Goal: Transaction & Acquisition: Purchase product/service

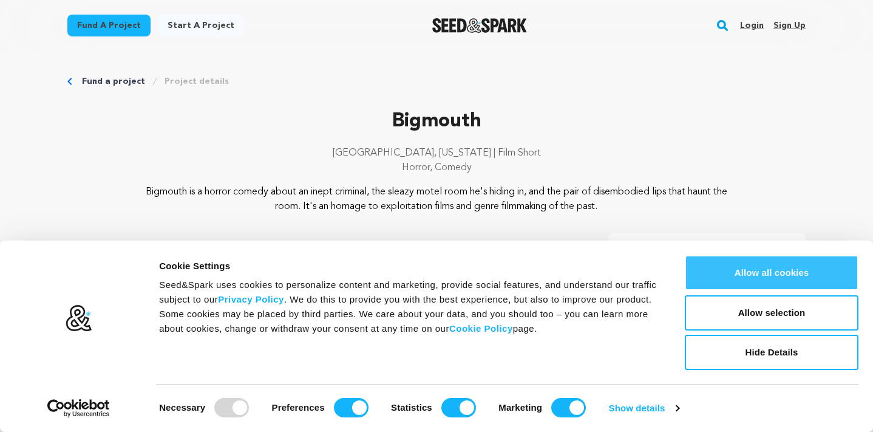
click at [781, 276] on button "Allow all cookies" at bounding box center [772, 272] width 174 height 35
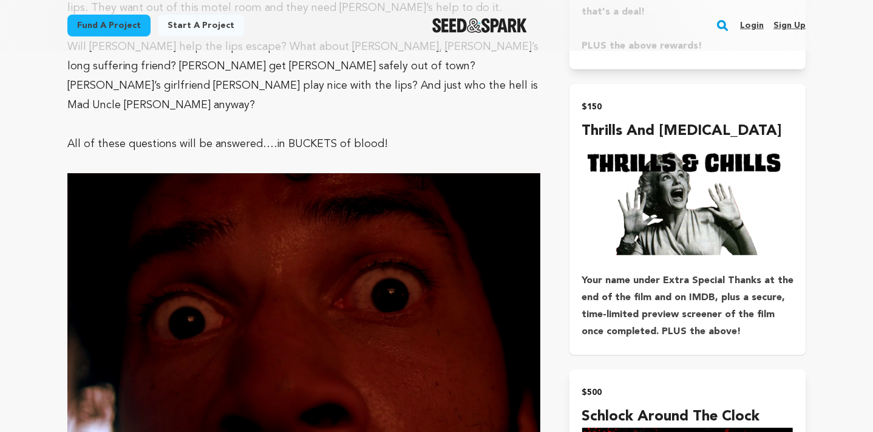
scroll to position [1362, 0]
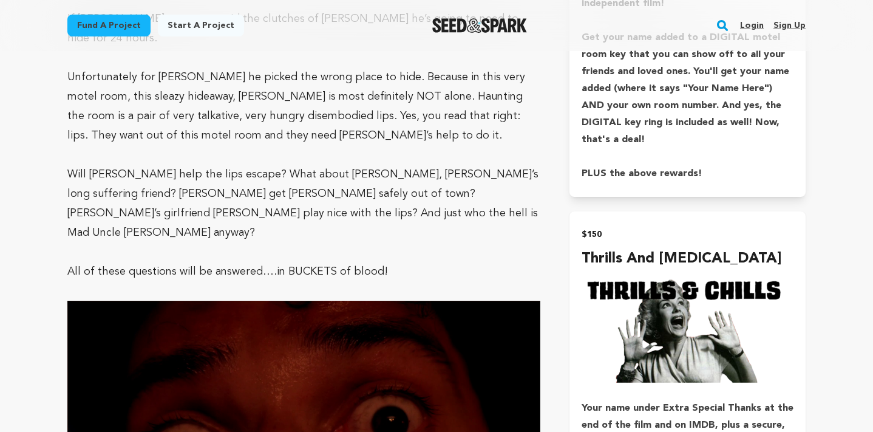
click at [629, 252] on h4 "Thrills And [MEDICAL_DATA]" at bounding box center [688, 259] width 212 height 22
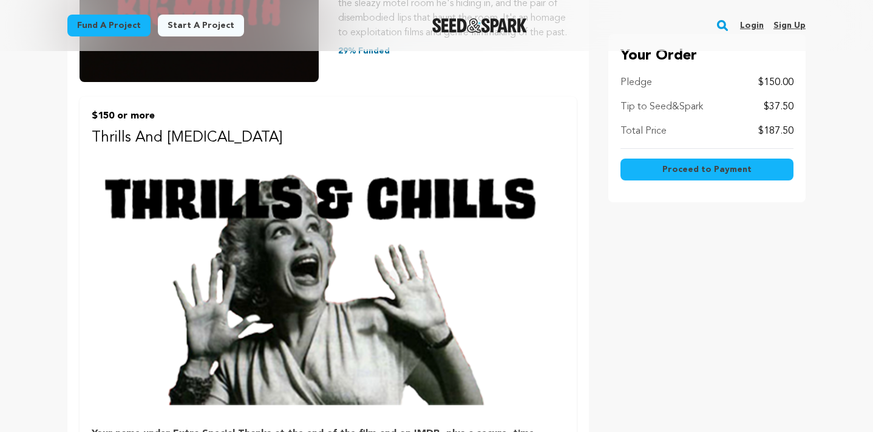
scroll to position [534, 0]
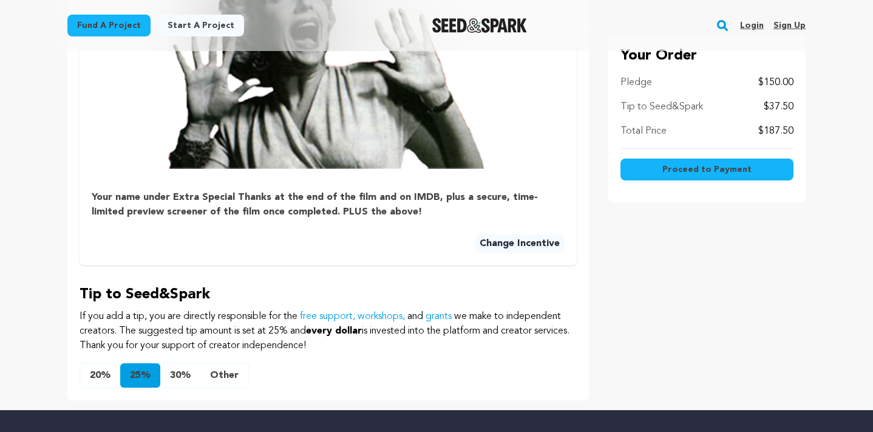
click at [224, 377] on button "Other" at bounding box center [224, 375] width 48 height 24
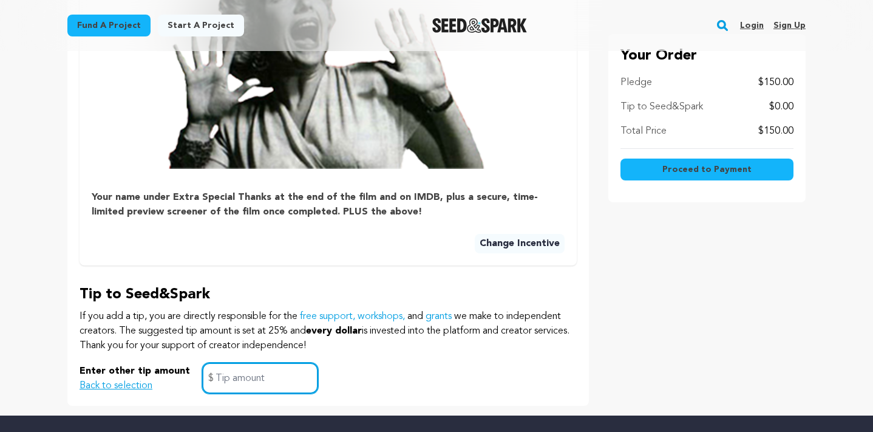
click at [240, 367] on input "text" at bounding box center [260, 377] width 116 height 31
type input "0"
click at [396, 372] on div "Enter other tip amount Back to selection 0 $" at bounding box center [328, 377] width 497 height 31
click at [673, 171] on span "Proceed to Payment" at bounding box center [706, 169] width 89 height 12
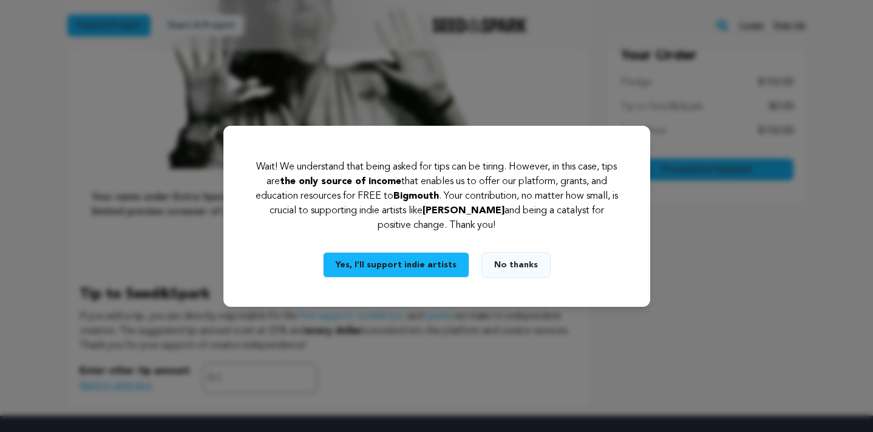
click at [506, 270] on button "No thanks" at bounding box center [515, 264] width 69 height 25
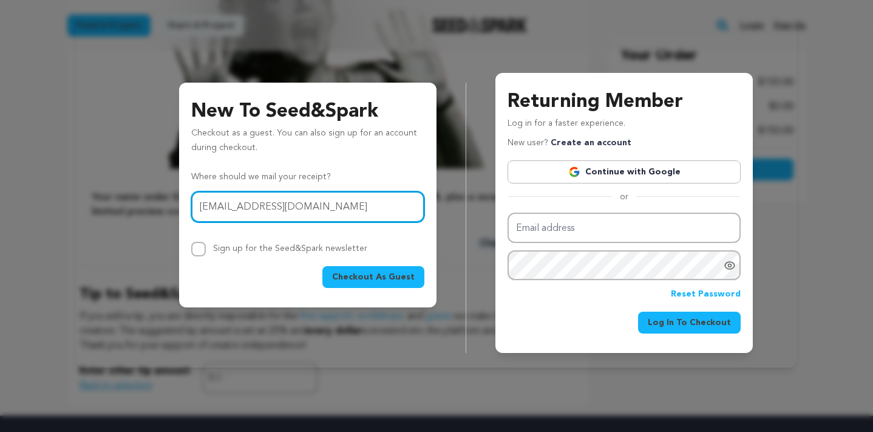
type input "dconwell33@gmail.com"
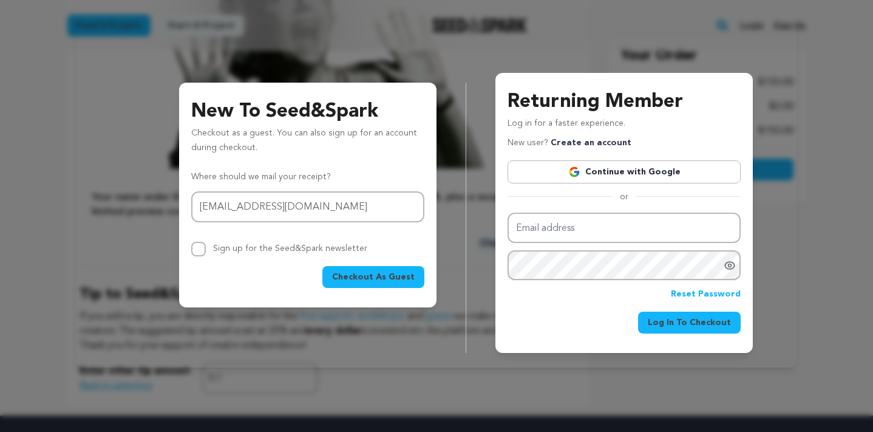
click at [355, 274] on span "Checkout As Guest" at bounding box center [373, 277] width 83 height 12
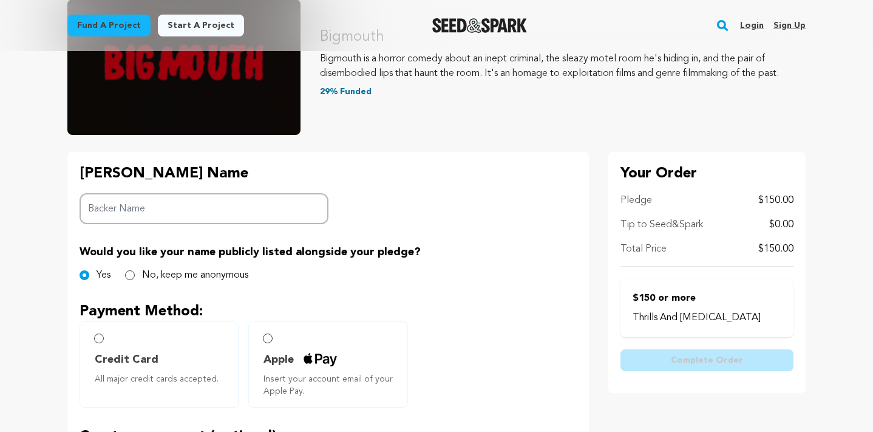
scroll to position [159, 0]
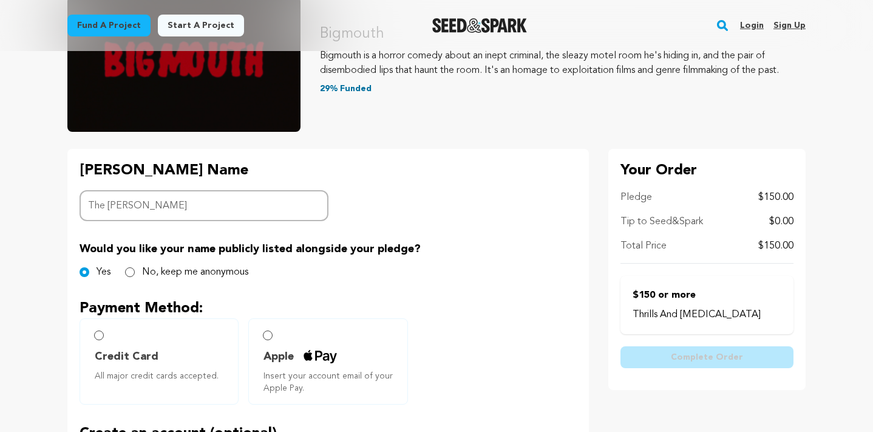
type input "The [PERSON_NAME]"
click at [429, 225] on div "[PERSON_NAME] Name Backer Name The [PERSON_NAME] Would you like your name publi…" at bounding box center [327, 386] width 521 height 475
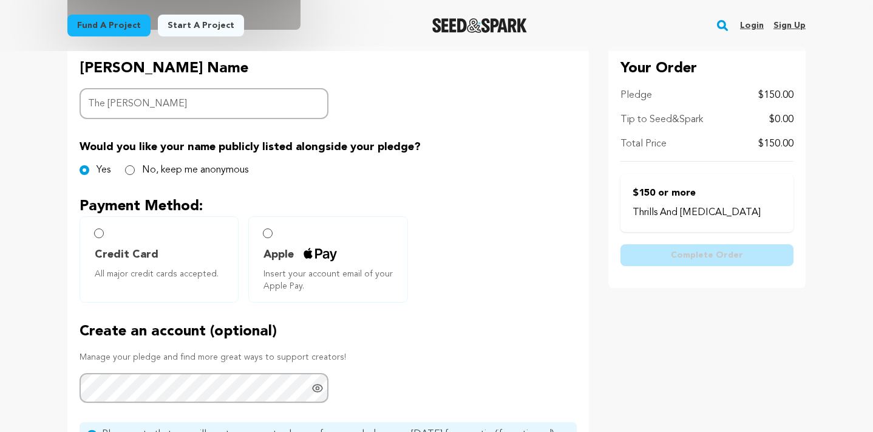
scroll to position [263, 0]
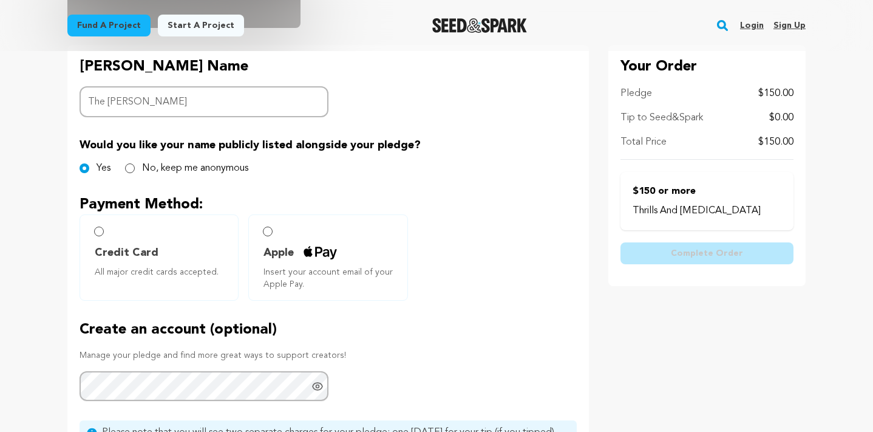
click at [99, 228] on input "Credit Card All major credit cards accepted." at bounding box center [99, 231] width 10 height 10
radio input "false"
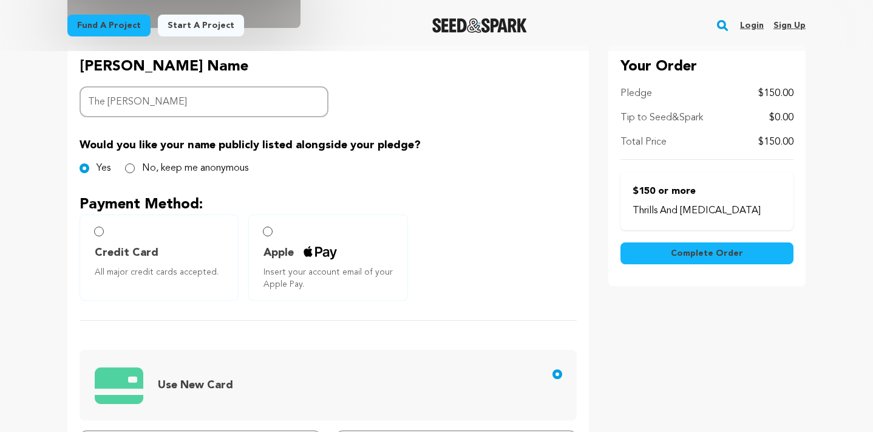
click at [98, 233] on input "Credit Card All major credit cards accepted." at bounding box center [99, 231] width 10 height 10
click at [105, 259] on span "Credit Card" at bounding box center [127, 252] width 64 height 17
click at [100, 231] on input "Credit Card All major credit cards accepted." at bounding box center [99, 231] width 10 height 10
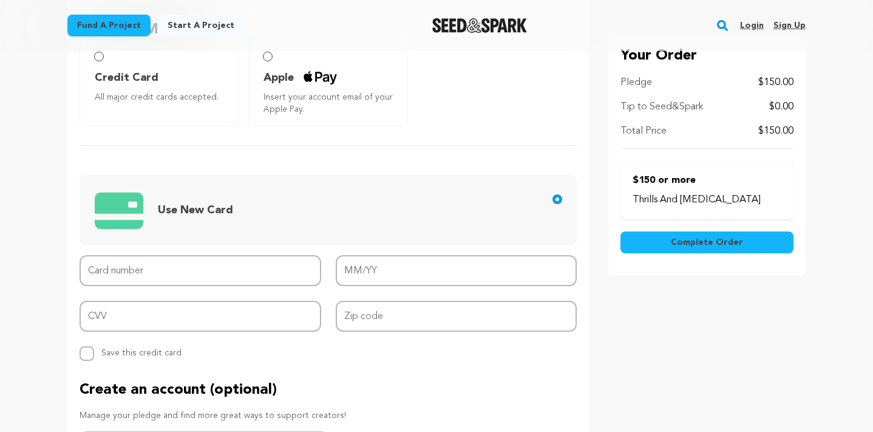
scroll to position [509, 0]
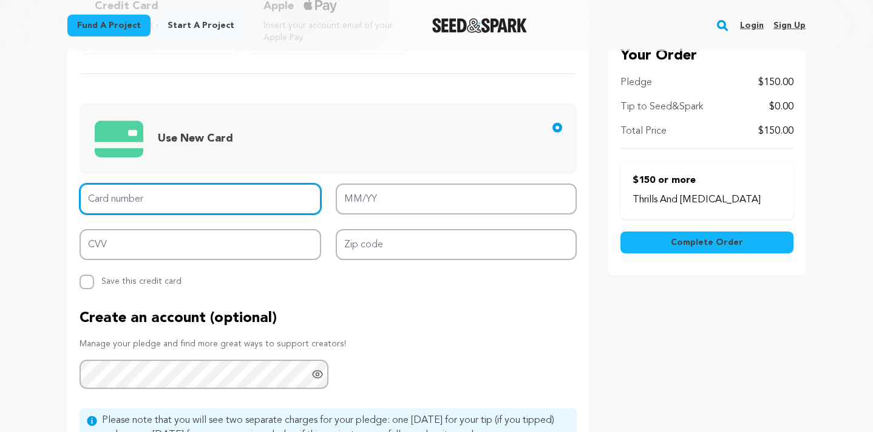
click at [214, 203] on input "Card number" at bounding box center [201, 198] width 242 height 31
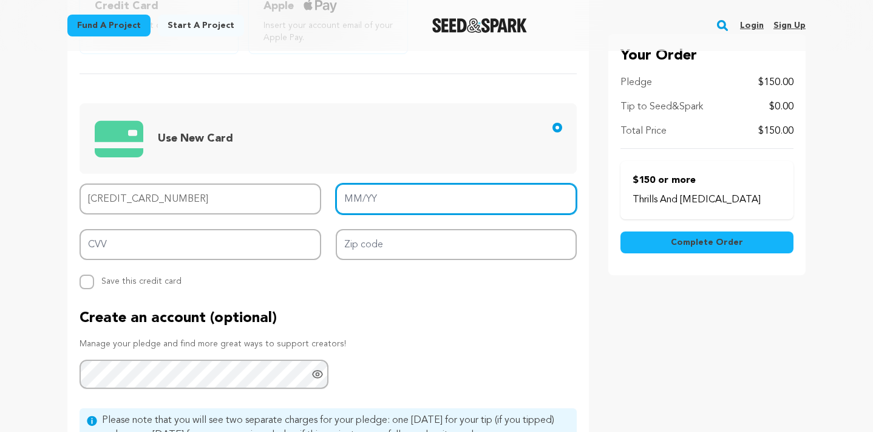
type input "[CREDIT_CARD_NUMBER]"
type input "11/27"
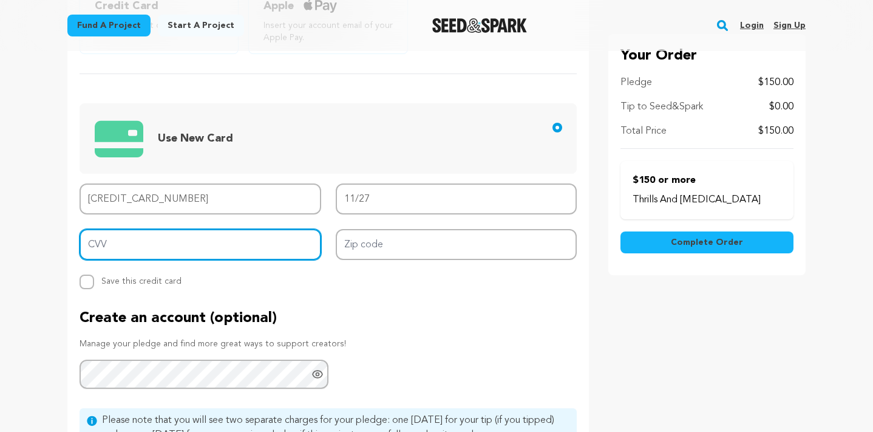
type input "116"
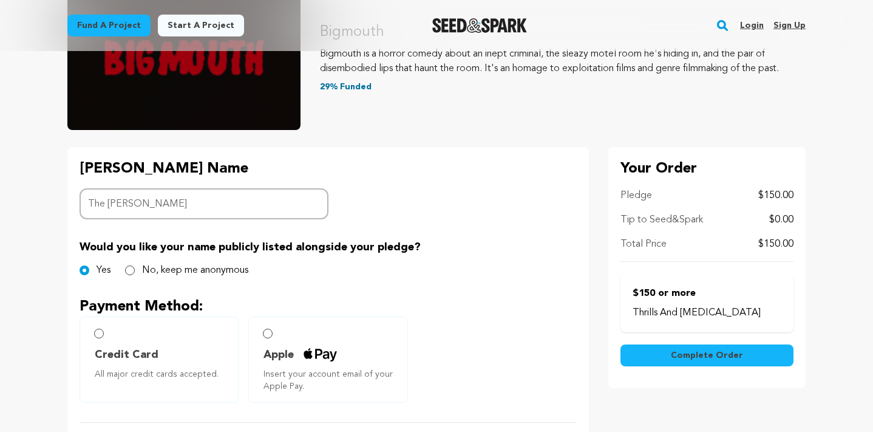
scroll to position [168, 0]
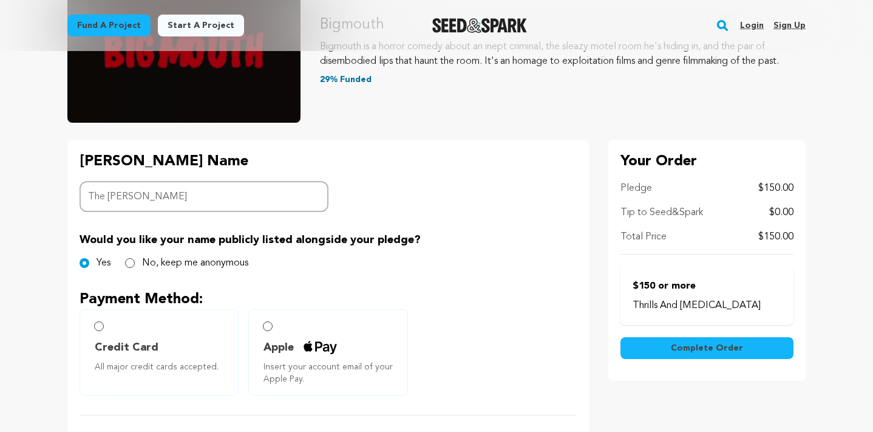
type input "01867"
click at [627, 351] on button "Complete Order" at bounding box center [706, 348] width 173 height 22
